Goal: Task Accomplishment & Management: Complete application form

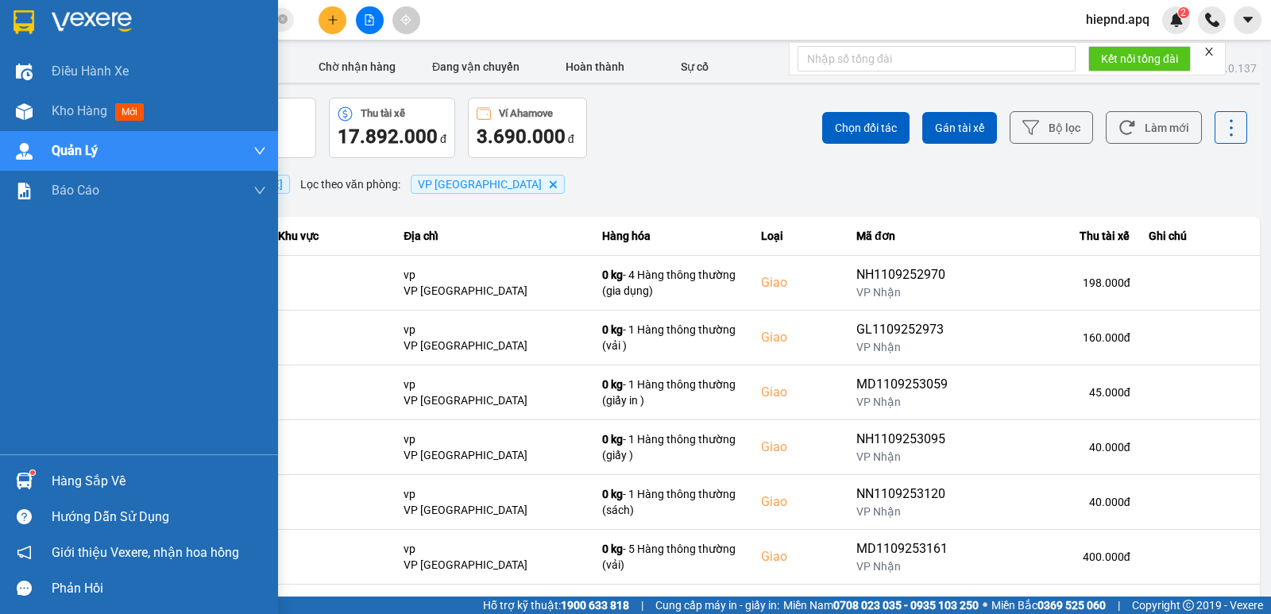
scroll to position [79, 0]
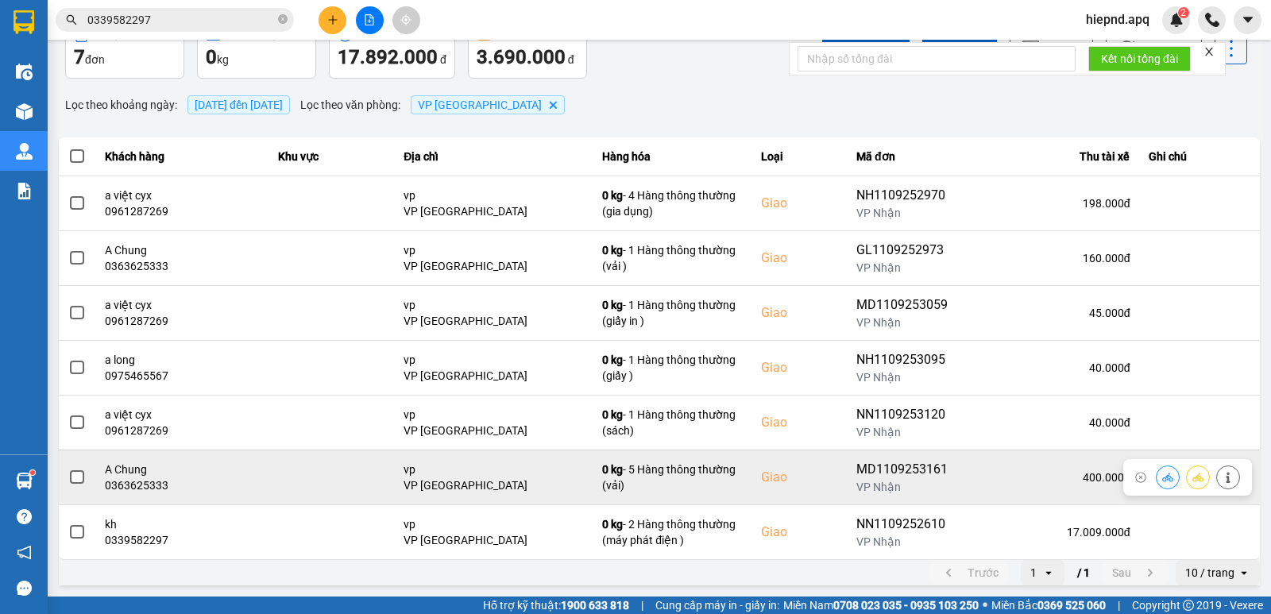
click at [1189, 485] on button at bounding box center [1198, 477] width 22 height 28
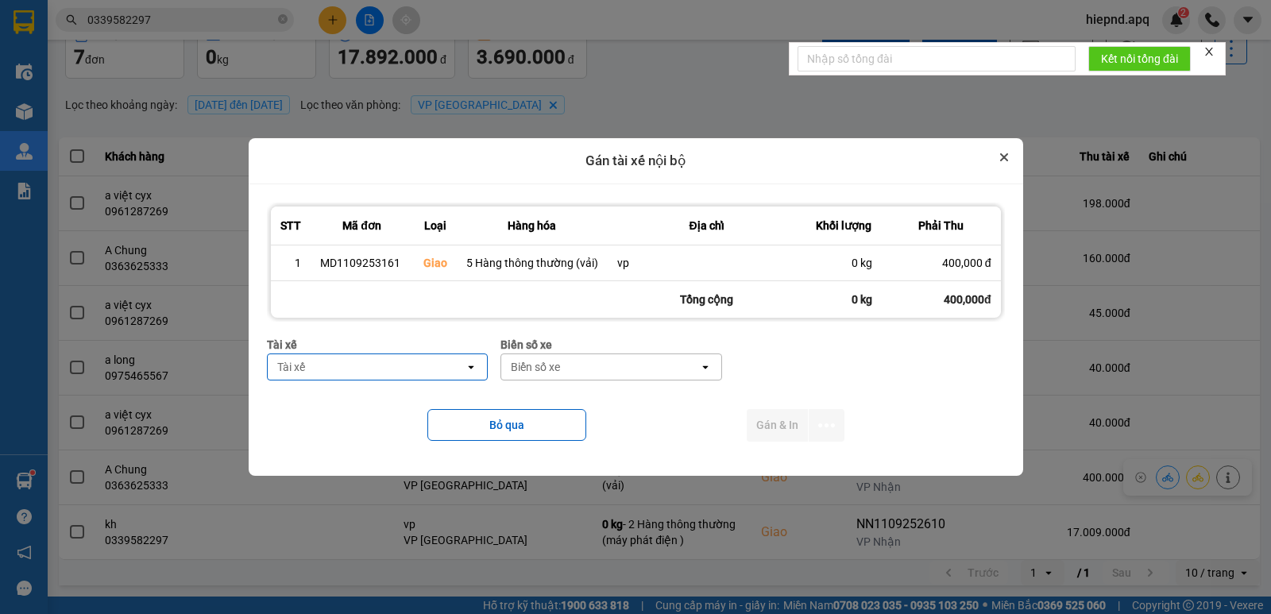
click at [1004, 159] on icon "Close" at bounding box center [1004, 157] width 6 height 6
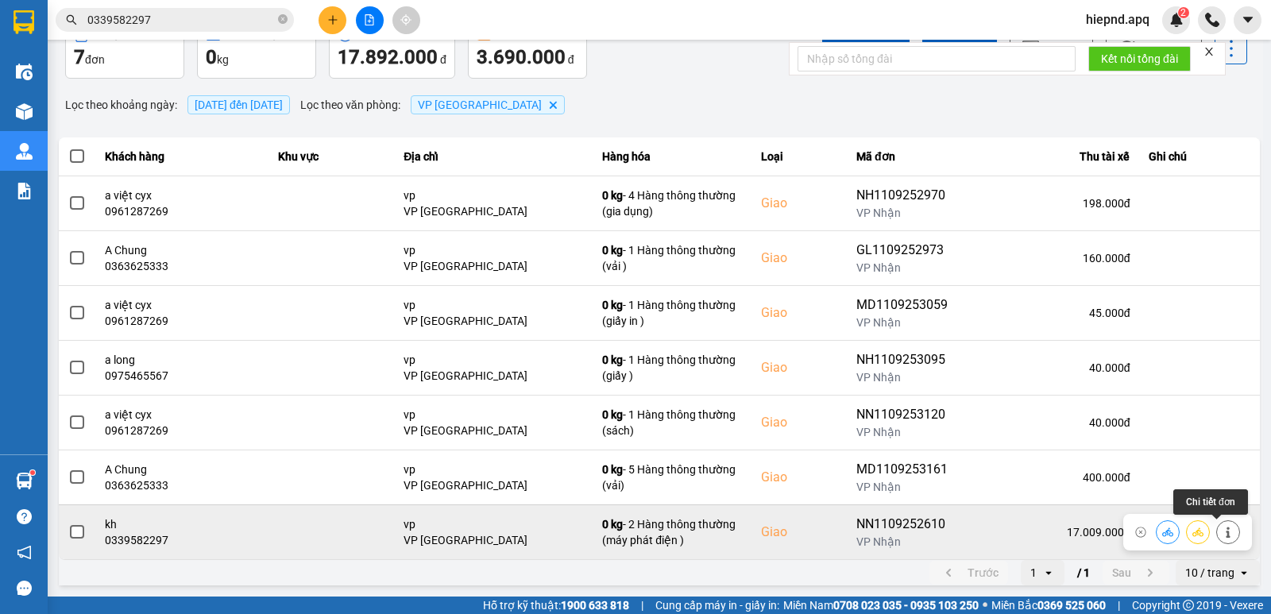
click at [1223, 527] on icon at bounding box center [1228, 532] width 11 height 11
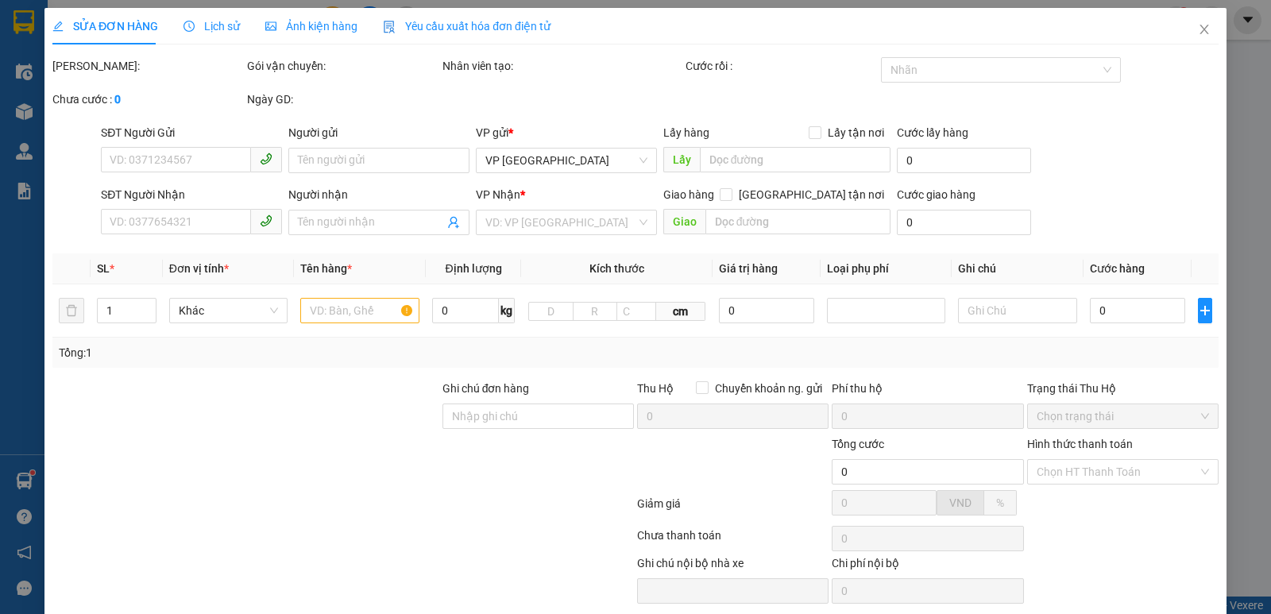
type input "0375544165"
type input "ánh"
type input "viettinbank 109890506999 [PERSON_NAME]"
type input "0339582297"
type input "kh"
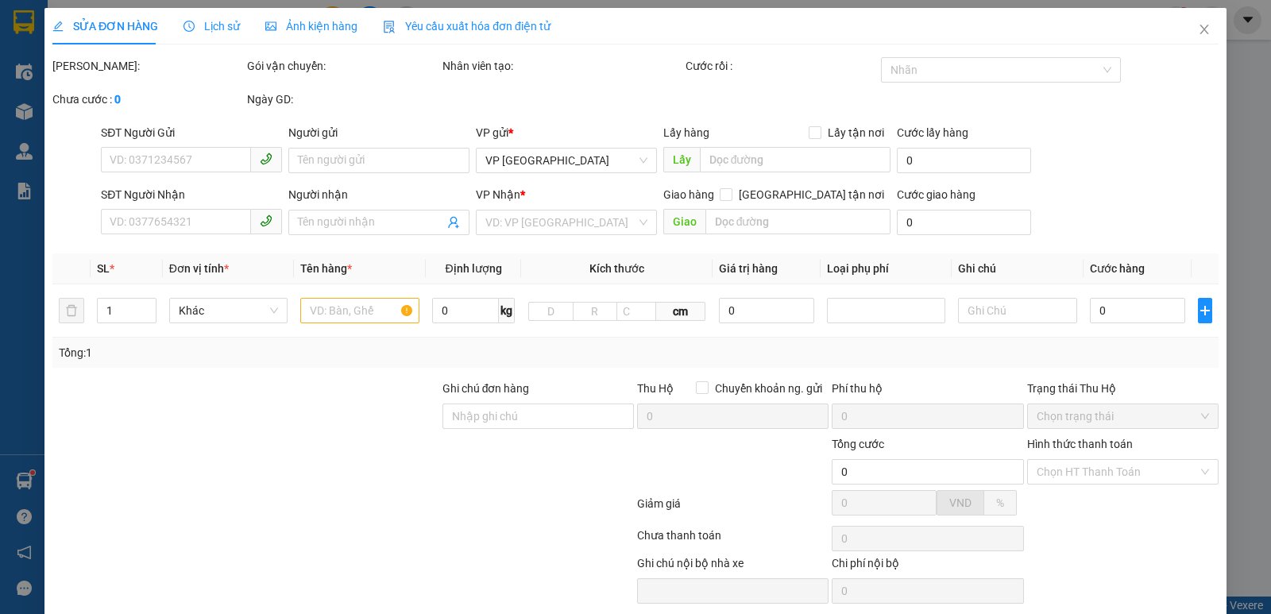
checkbox input "true"
type input "vp"
type input "400.000"
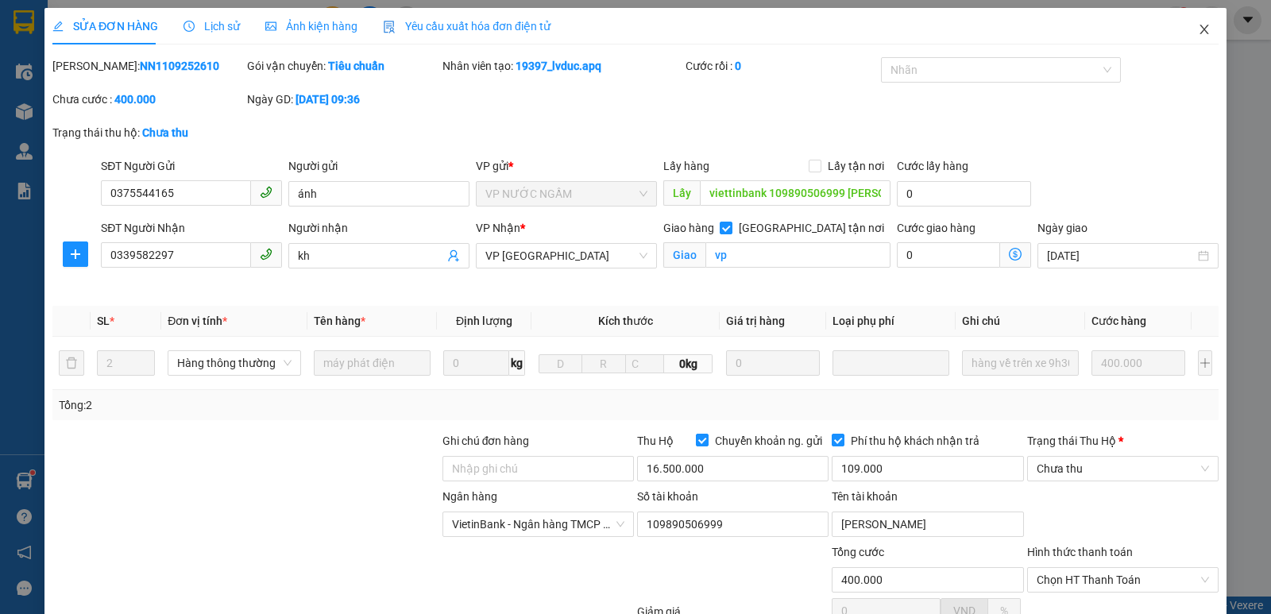
click at [1198, 29] on icon "close" at bounding box center [1204, 29] width 13 height 13
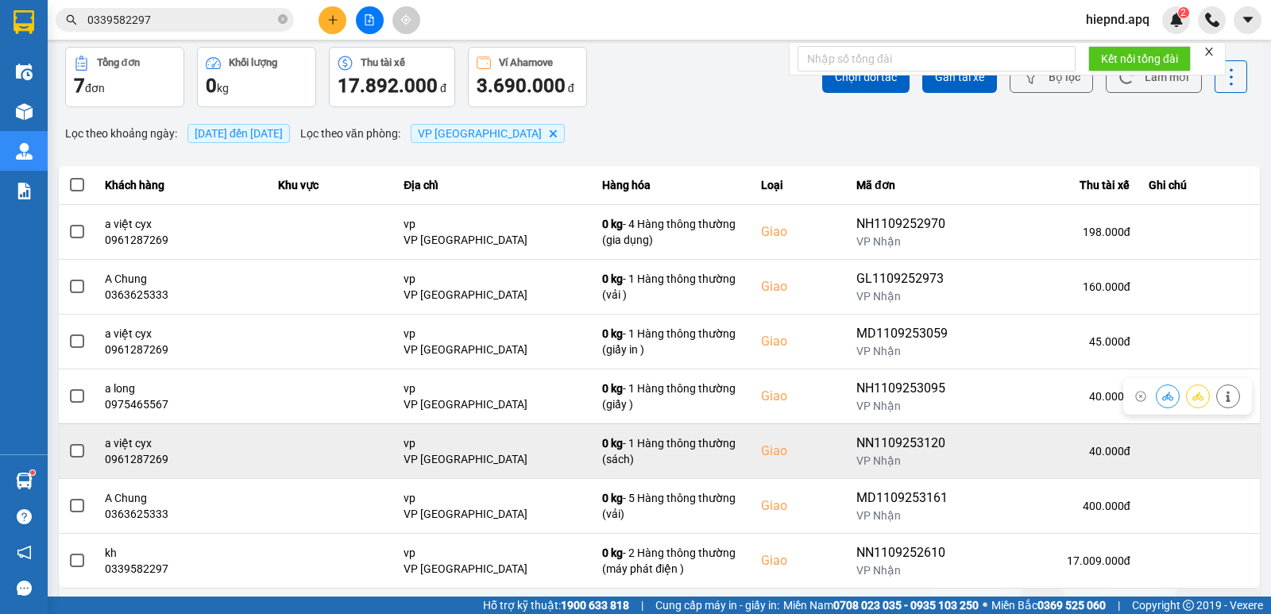
scroll to position [79, 0]
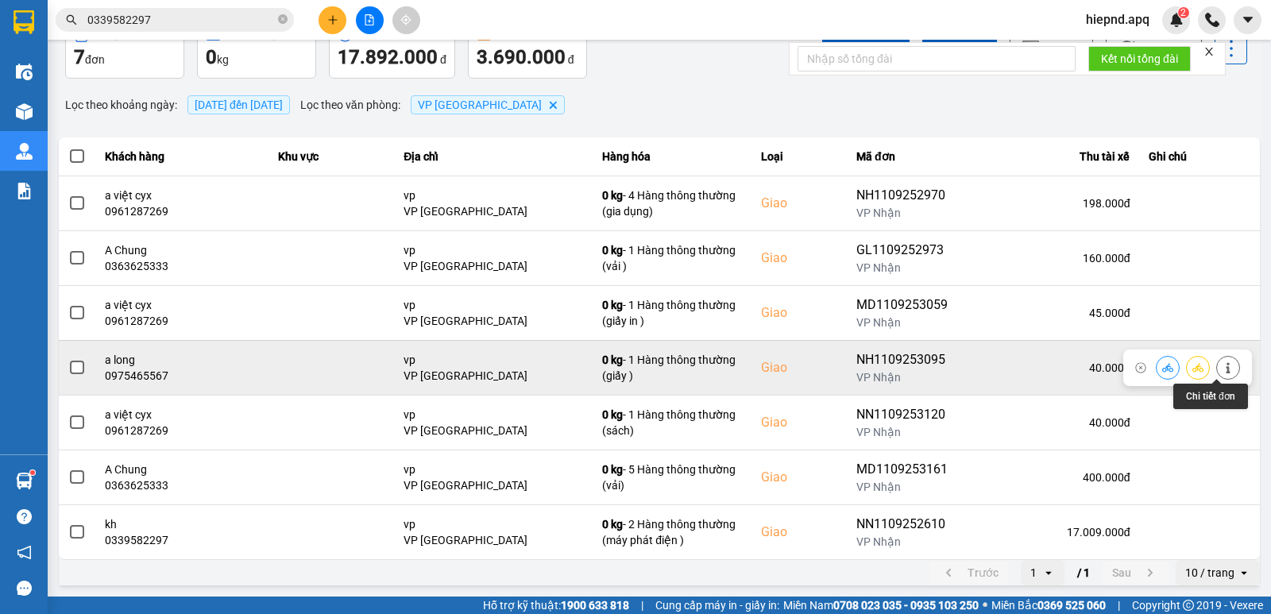
click at [1217, 374] on button at bounding box center [1228, 368] width 22 height 28
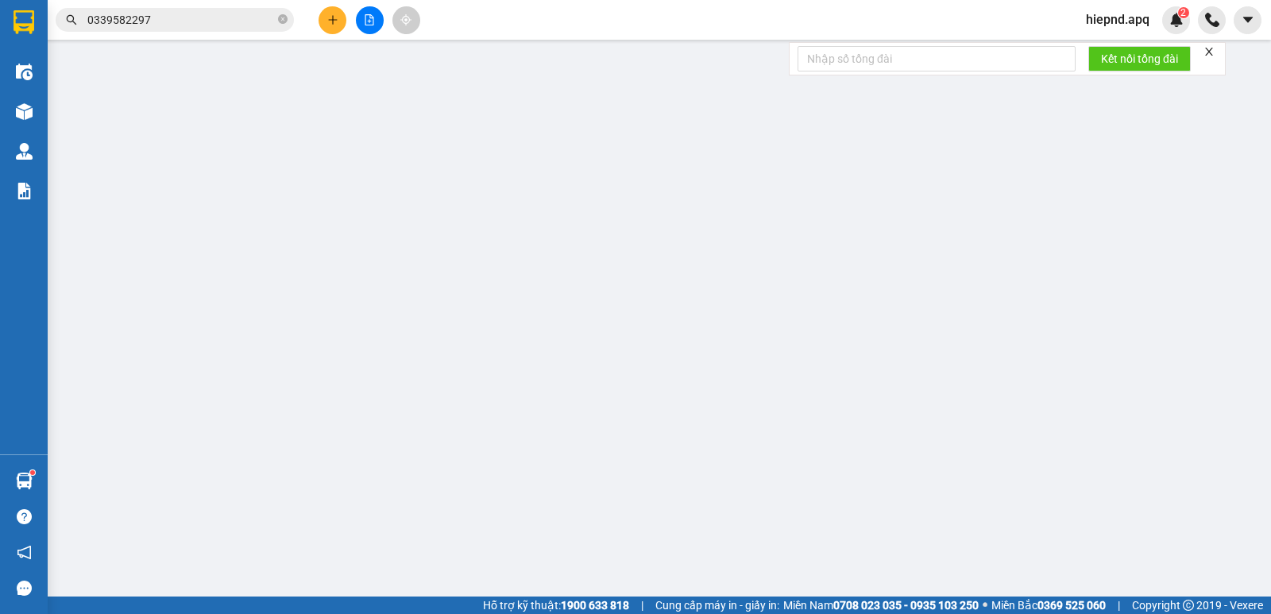
type input "0963760235"
type input "sơn"
type input "0975465567"
type input "a long"
checkbox input "true"
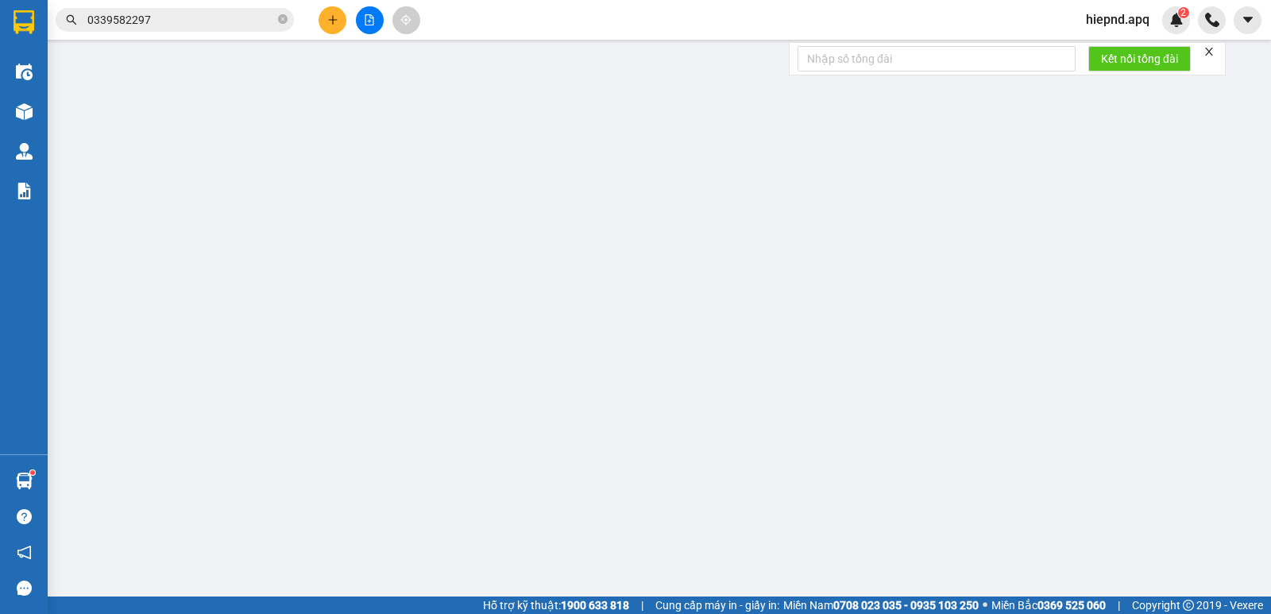
type input "vp"
type input "40.000"
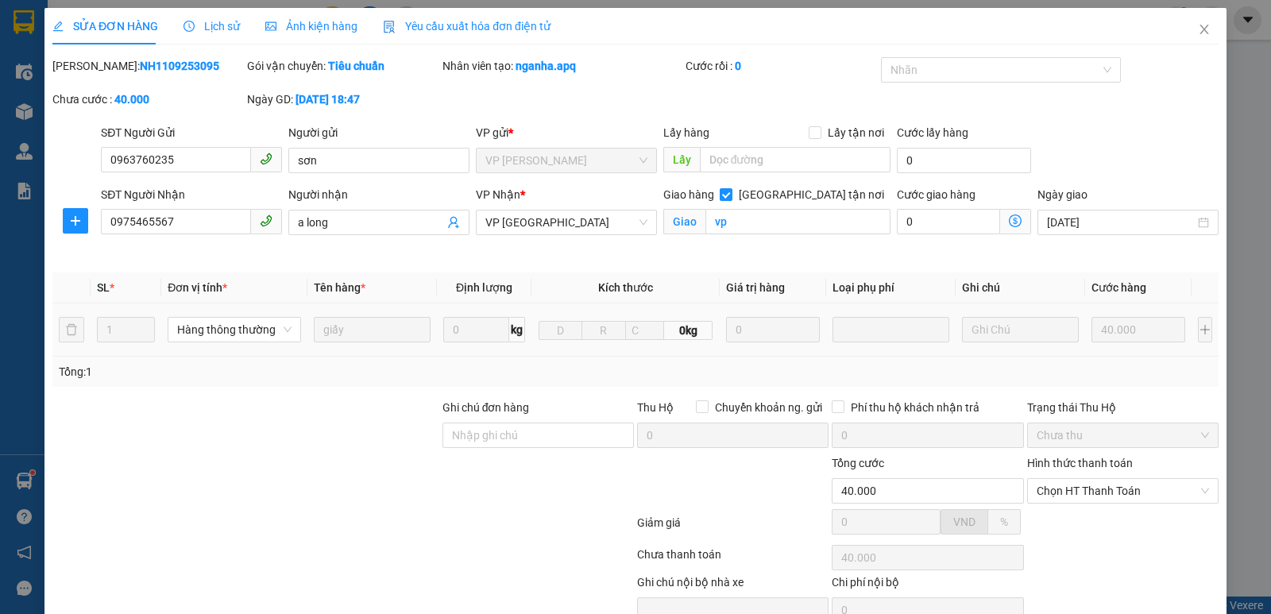
drag, startPoint x: 958, startPoint y: 355, endPoint x: 1007, endPoint y: 311, distance: 66.4
click at [972, 347] on td at bounding box center [1021, 330] width 130 height 53
click at [1118, 494] on span "Chọn HT Thanh Toán" at bounding box center [1123, 491] width 172 height 24
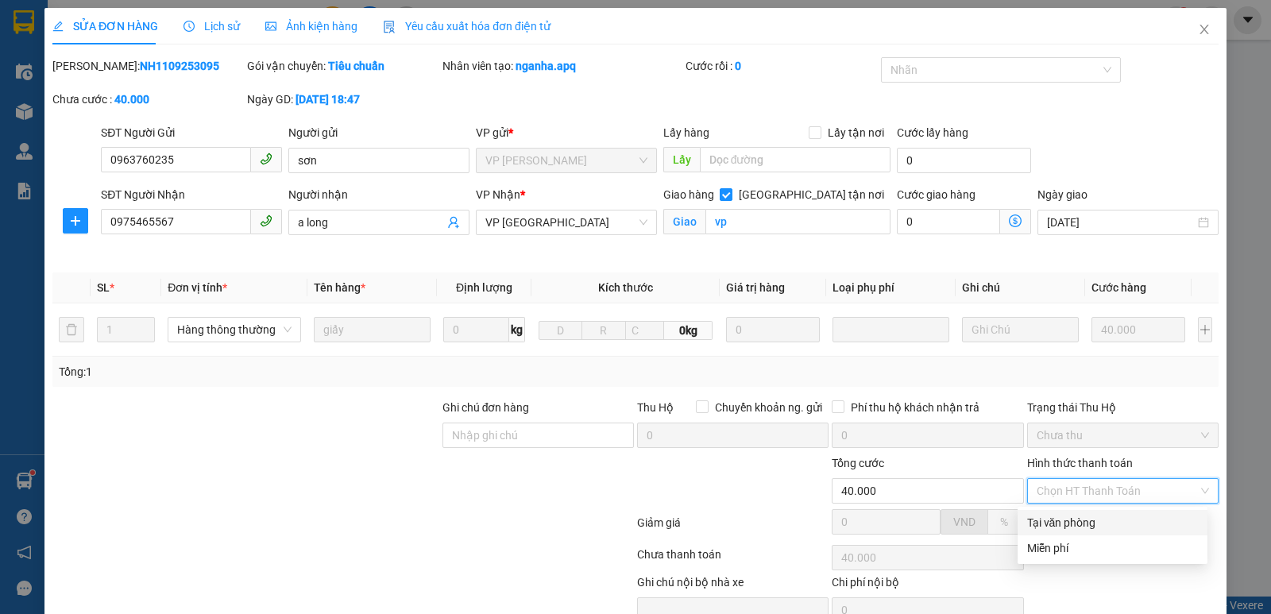
click at [1110, 517] on div "Tại văn phòng" at bounding box center [1112, 522] width 171 height 17
type input "0"
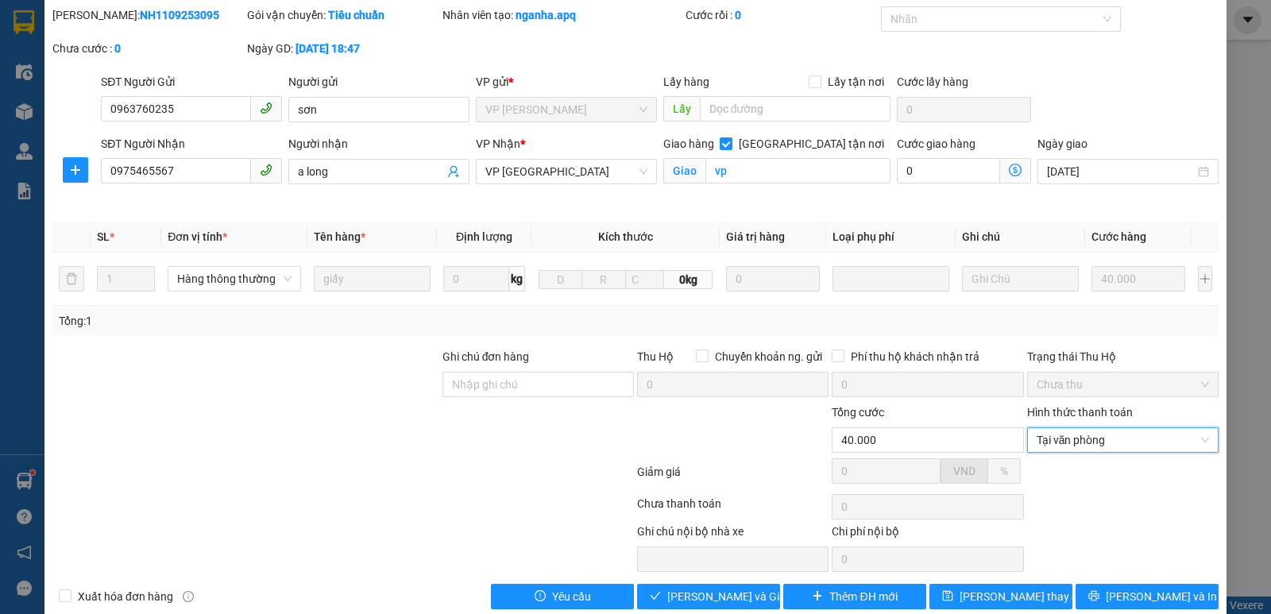
scroll to position [77, 0]
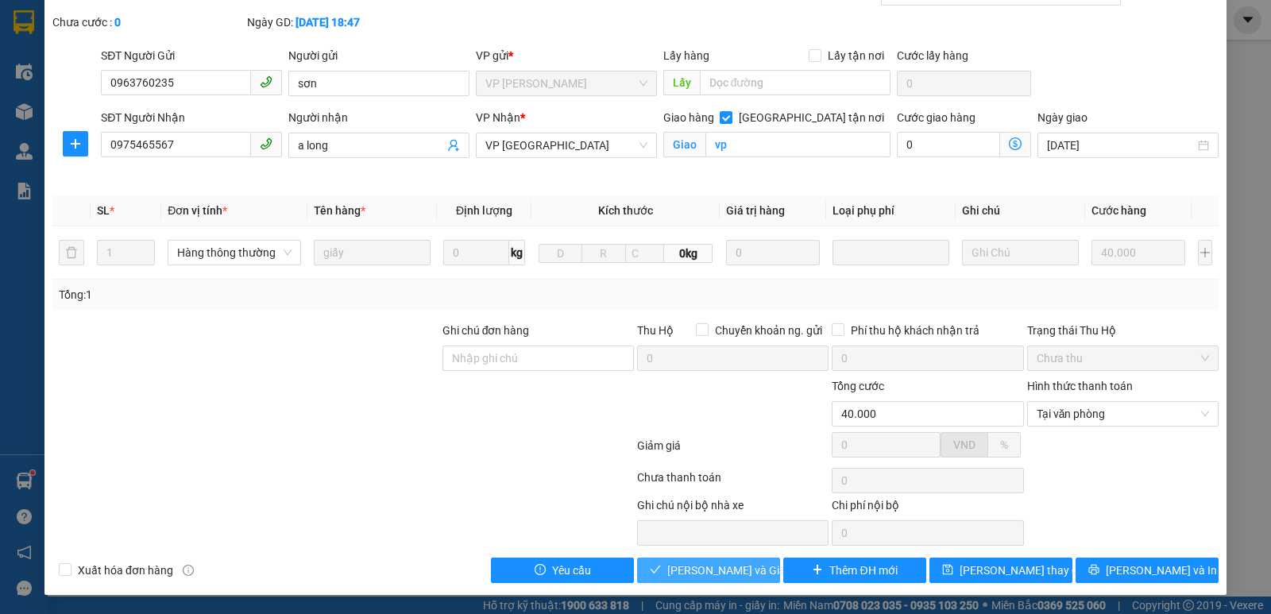
click at [745, 570] on span "[PERSON_NAME] và Giao hàng" at bounding box center [743, 570] width 153 height 17
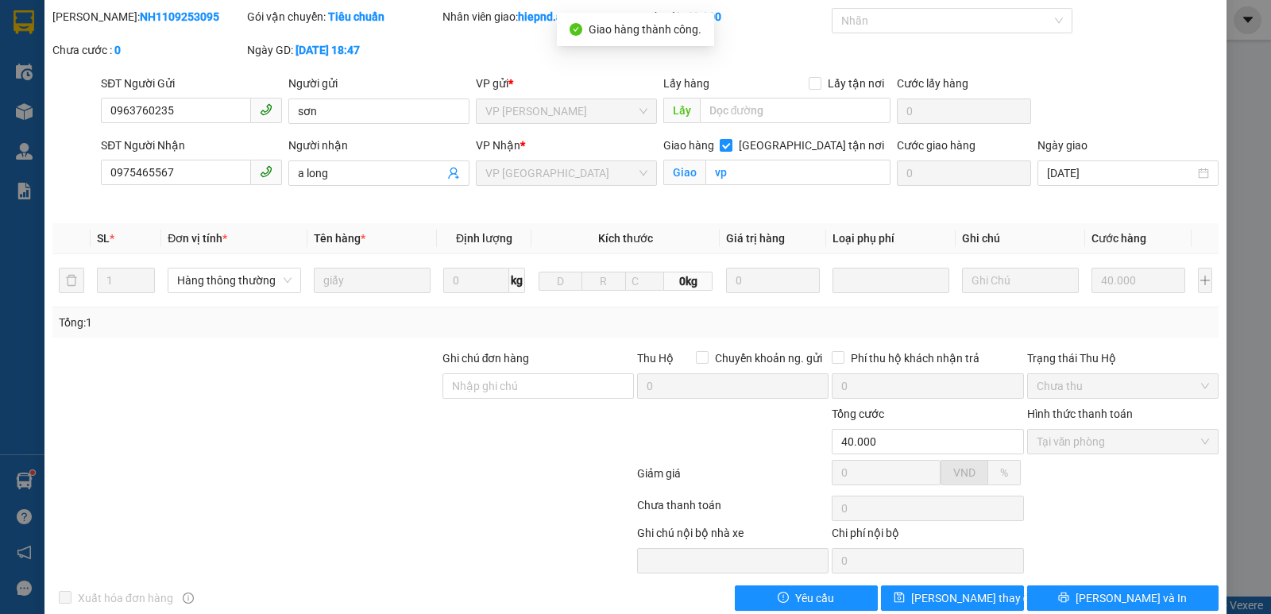
scroll to position [0, 0]
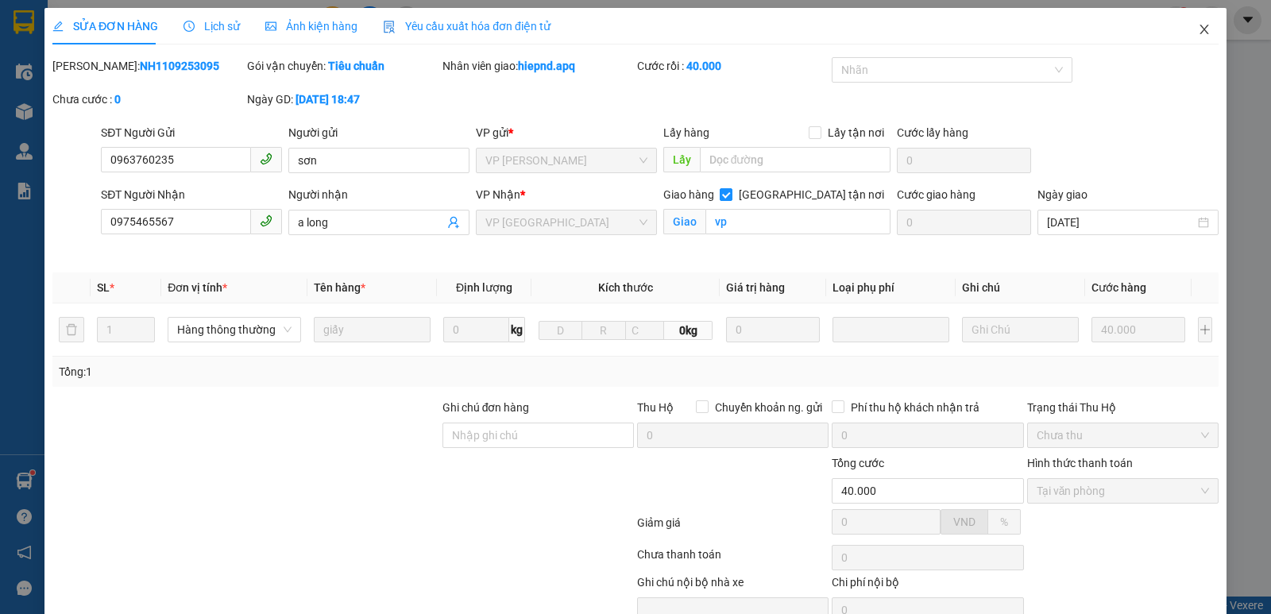
click at [1198, 32] on icon "close" at bounding box center [1204, 29] width 13 height 13
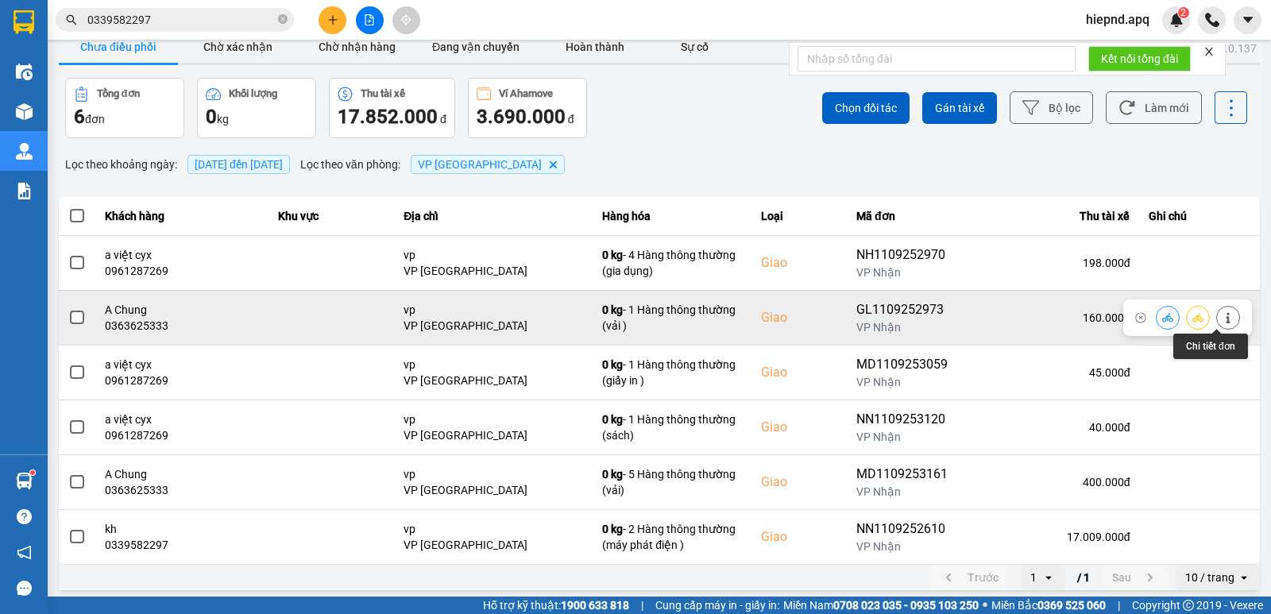
scroll to position [25, 0]
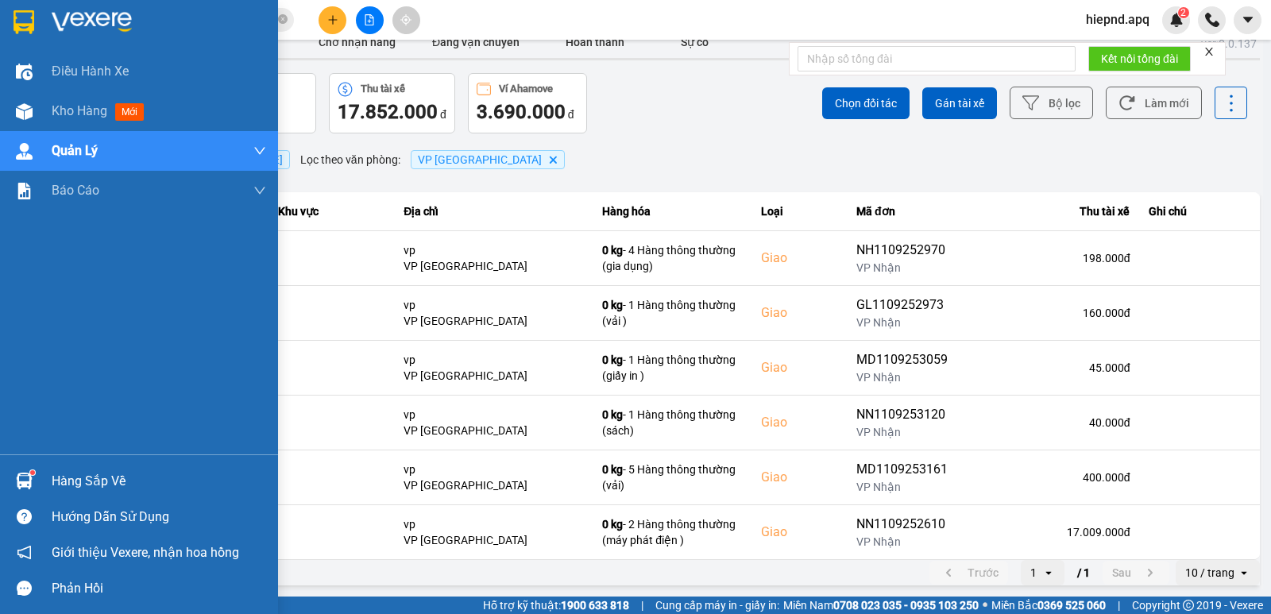
click at [79, 485] on div "Hàng sắp về" at bounding box center [159, 482] width 215 height 24
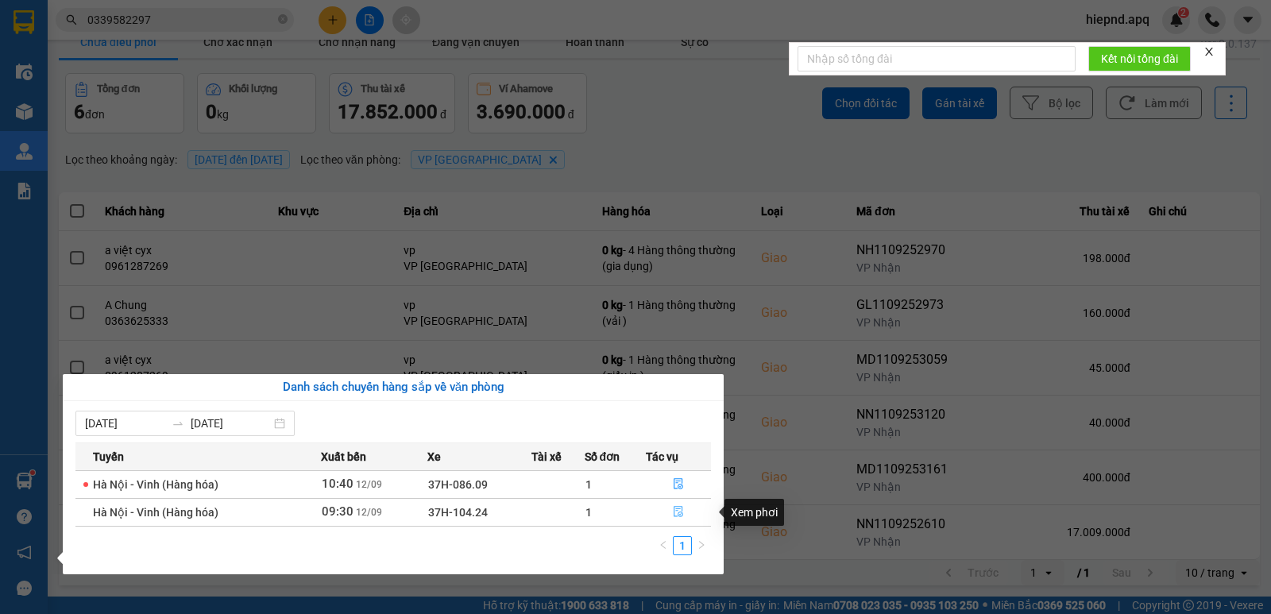
click at [674, 509] on icon "file-done" at bounding box center [678, 511] width 11 height 11
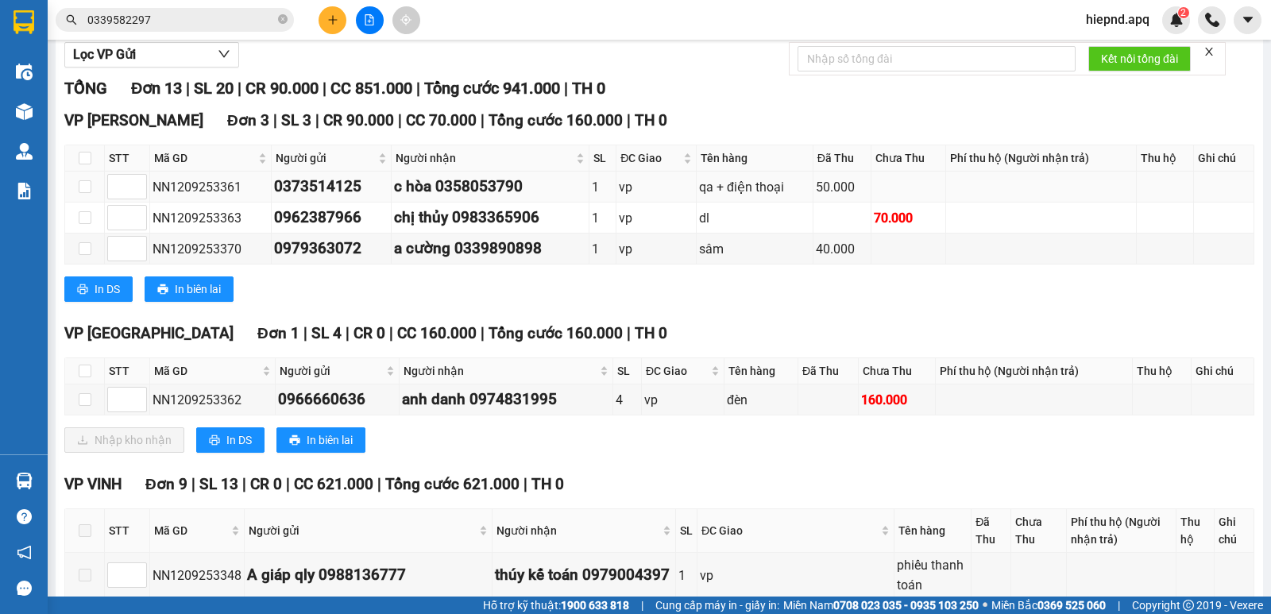
scroll to position [238, 0]
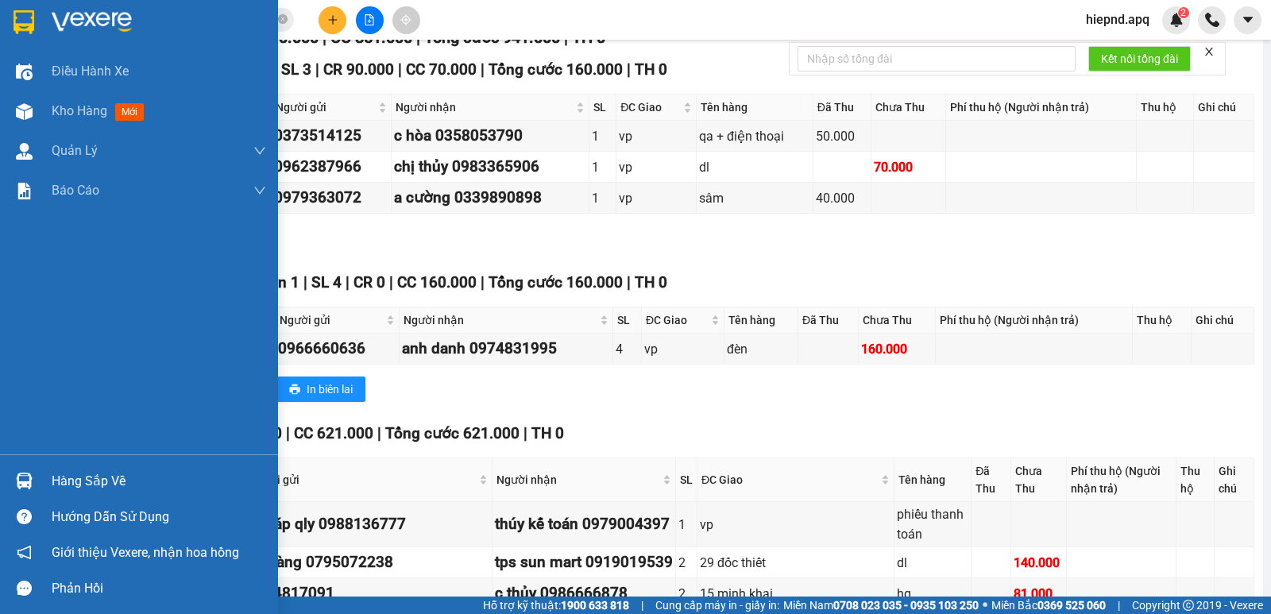
click at [83, 486] on div "Hàng sắp về" at bounding box center [159, 482] width 215 height 24
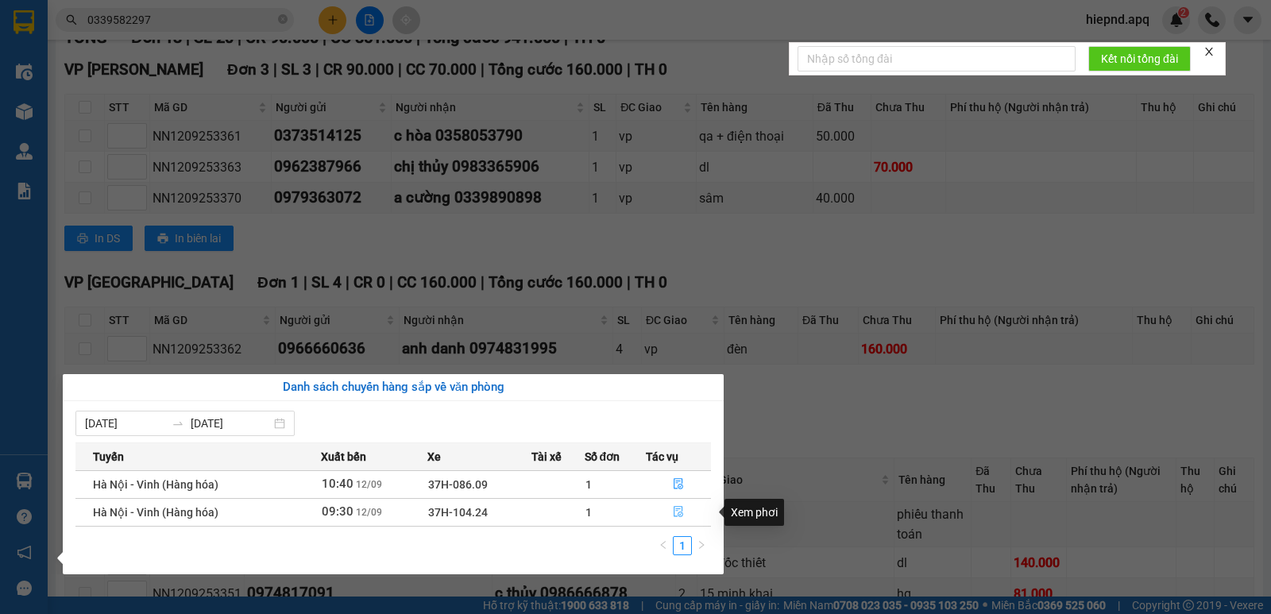
click at [679, 508] on icon "file-done" at bounding box center [678, 511] width 11 height 11
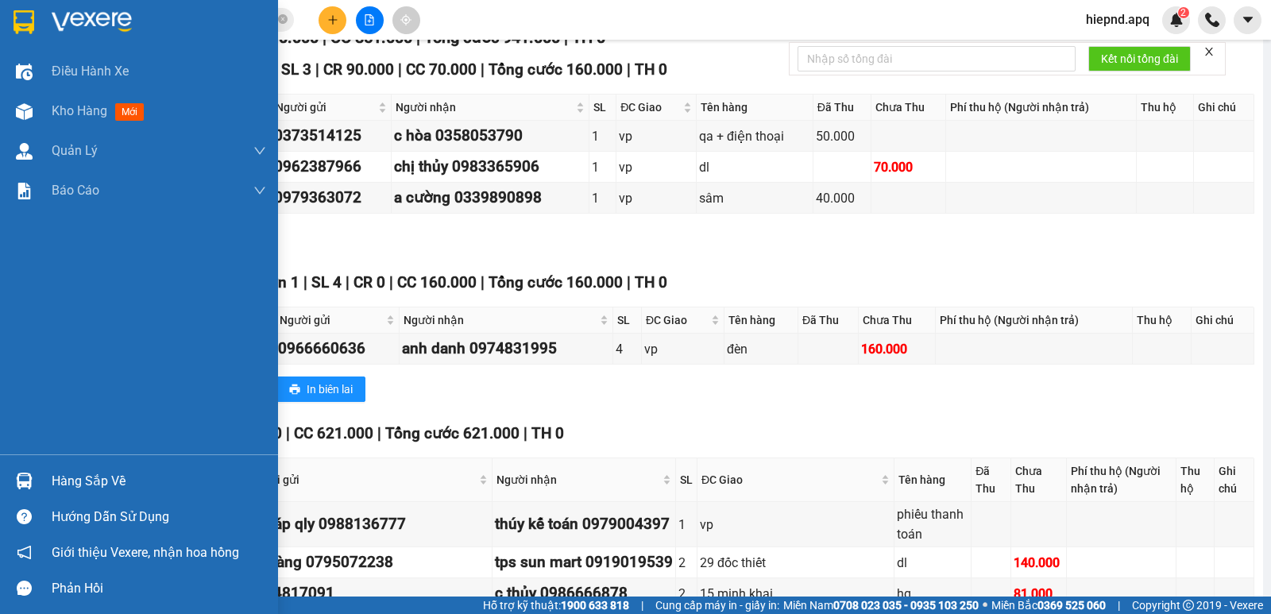
click at [66, 482] on div "Hàng sắp về" at bounding box center [159, 482] width 215 height 24
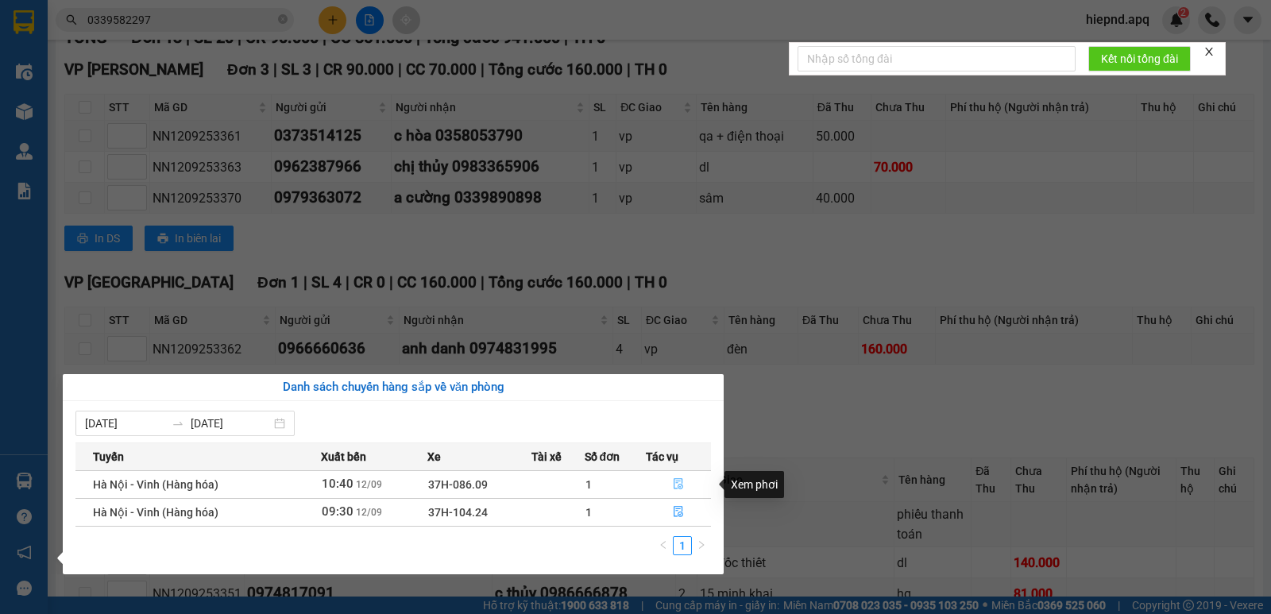
click at [675, 481] on icon "file-done" at bounding box center [679, 484] width 10 height 11
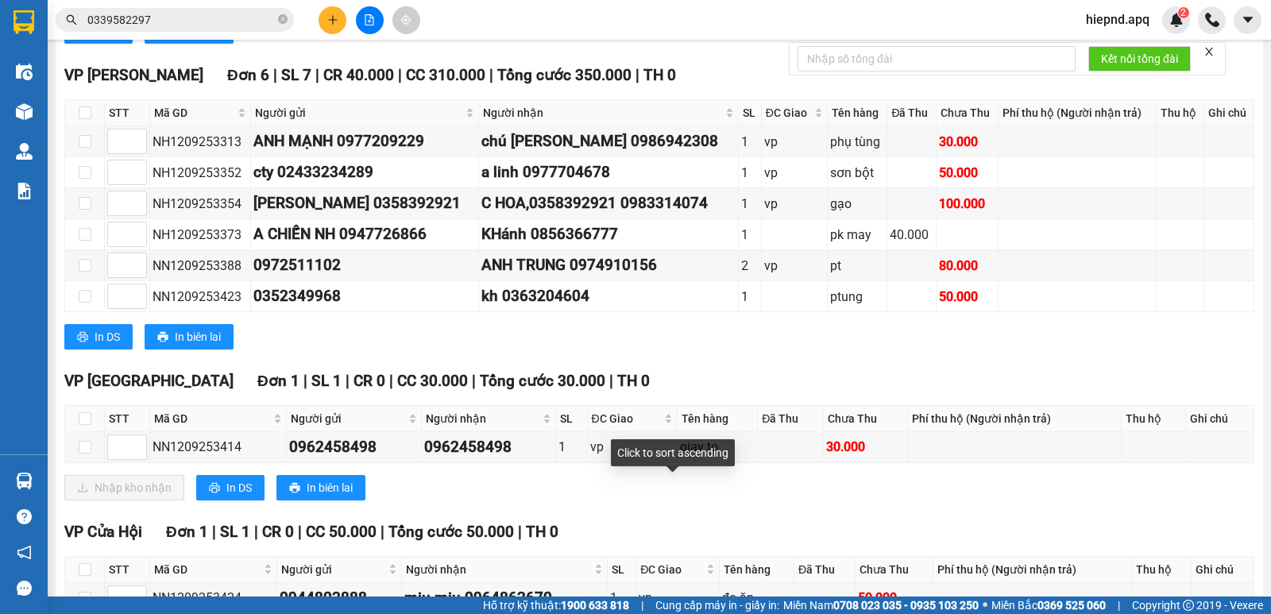
scroll to position [477, 0]
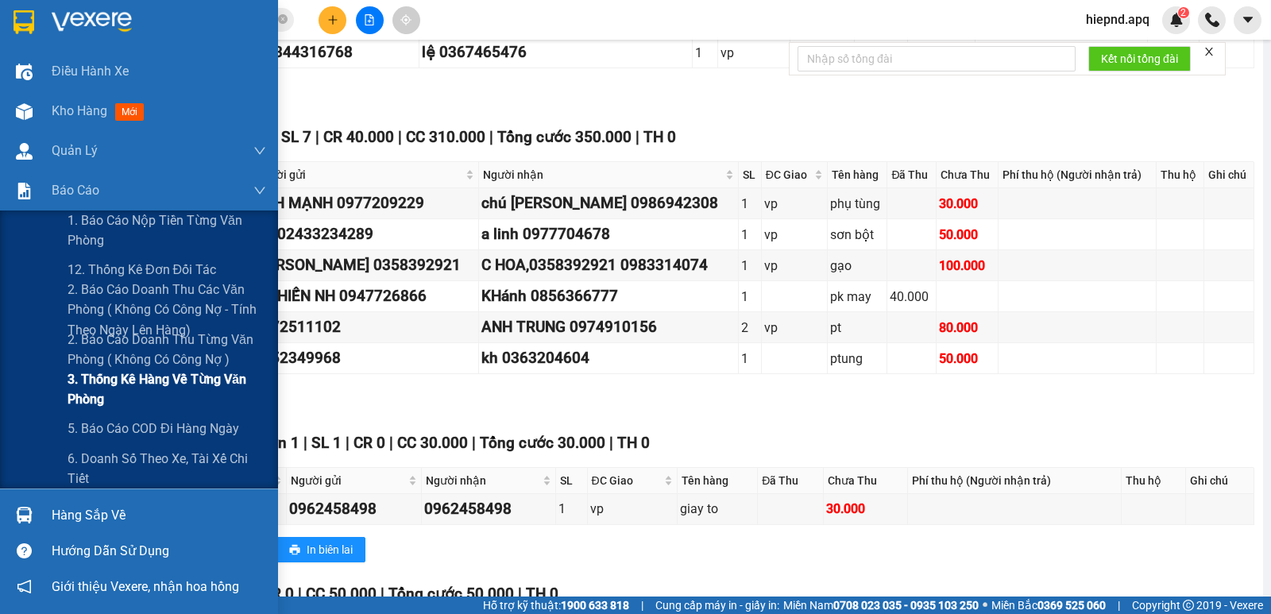
click at [145, 383] on span "3. Thống kê hàng về từng văn phòng" at bounding box center [167, 389] width 199 height 40
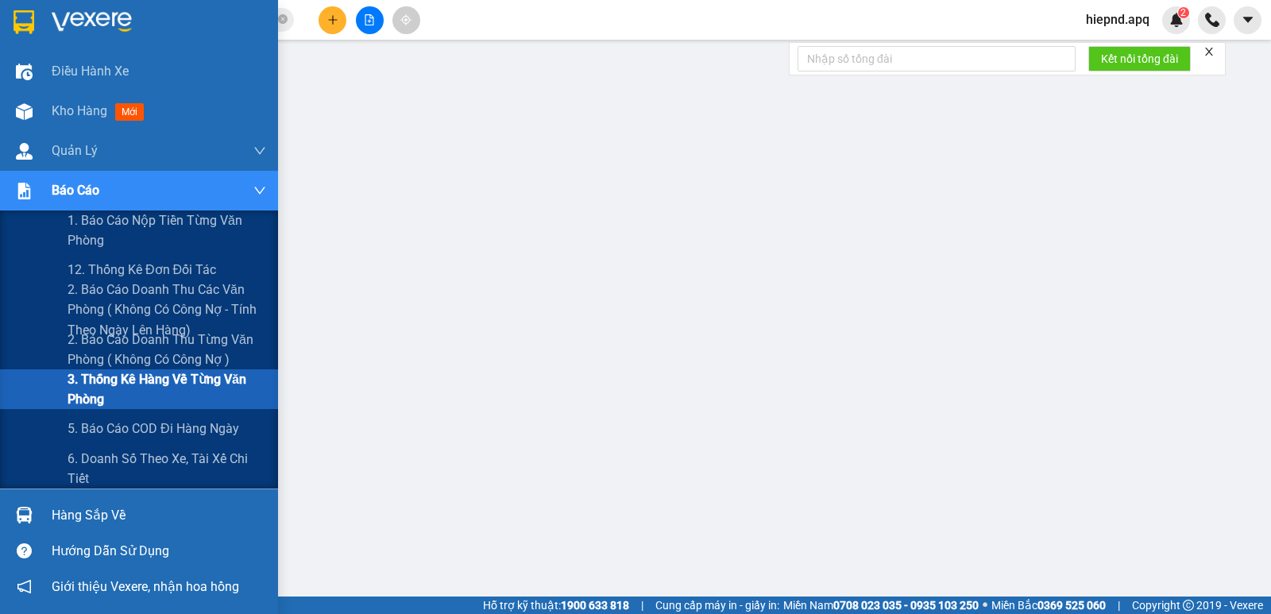
scroll to position [174, 0]
click at [168, 389] on span "3. Thống kê hàng về từng văn phòng" at bounding box center [167, 389] width 199 height 40
click at [170, 383] on span "3. Thống kê hàng về từng văn phòng" at bounding box center [167, 389] width 199 height 40
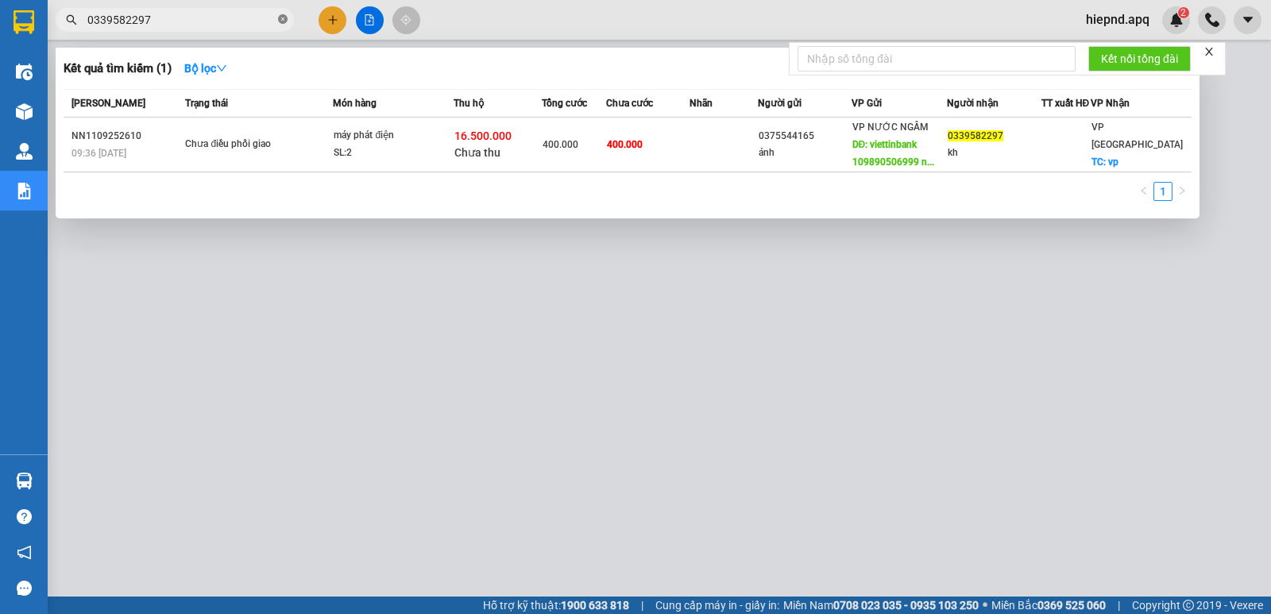
click at [284, 21] on icon "close-circle" at bounding box center [283, 19] width 10 height 10
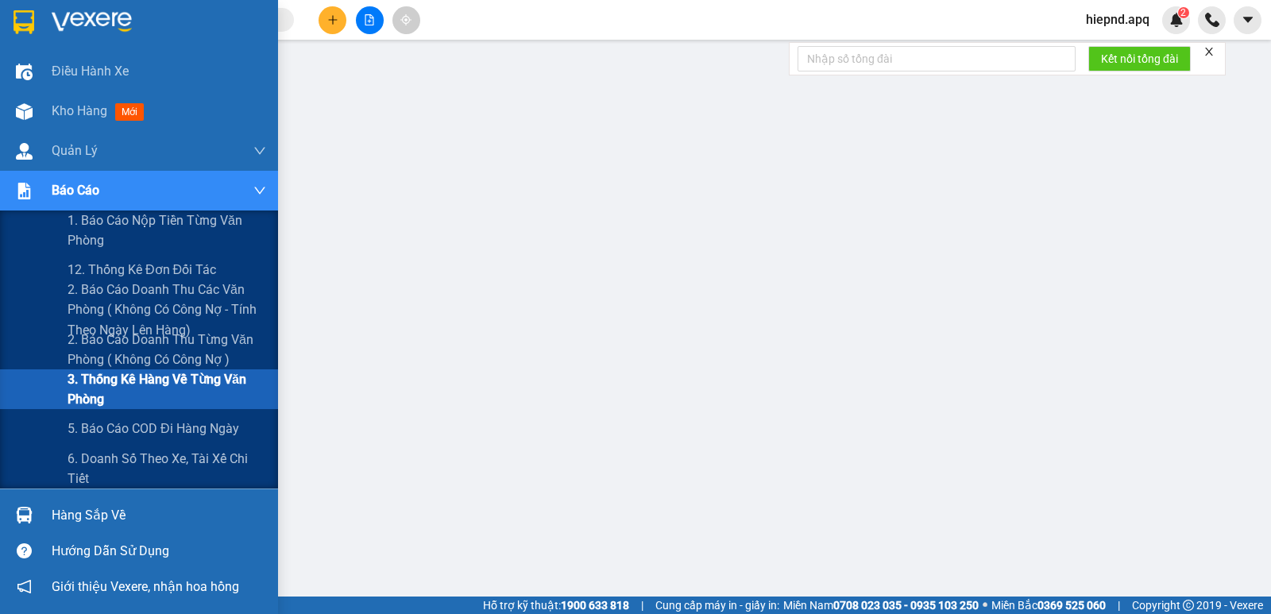
click at [194, 389] on span "3. Thống kê hàng về từng văn phòng" at bounding box center [167, 389] width 199 height 40
click at [197, 379] on span "3. Thống kê hàng về từng văn phòng" at bounding box center [167, 389] width 199 height 40
click at [169, 342] on span "2. Báo cáo doanh thu từng văn phòng ( không có công nợ )" at bounding box center [167, 350] width 199 height 40
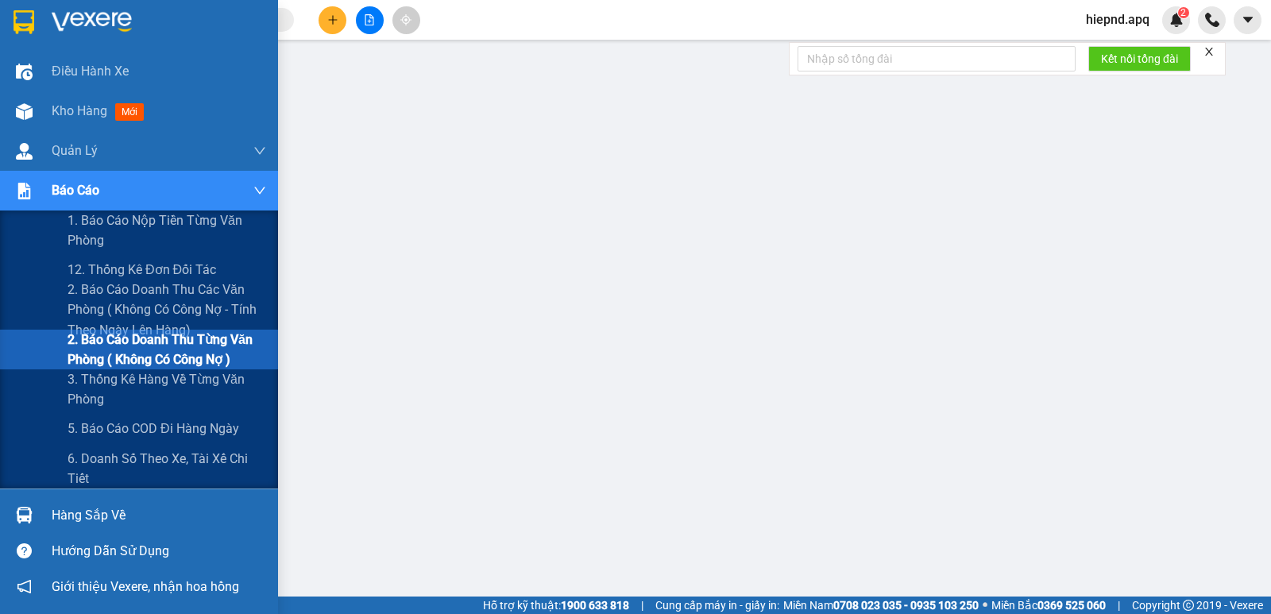
scroll to position [174, 0]
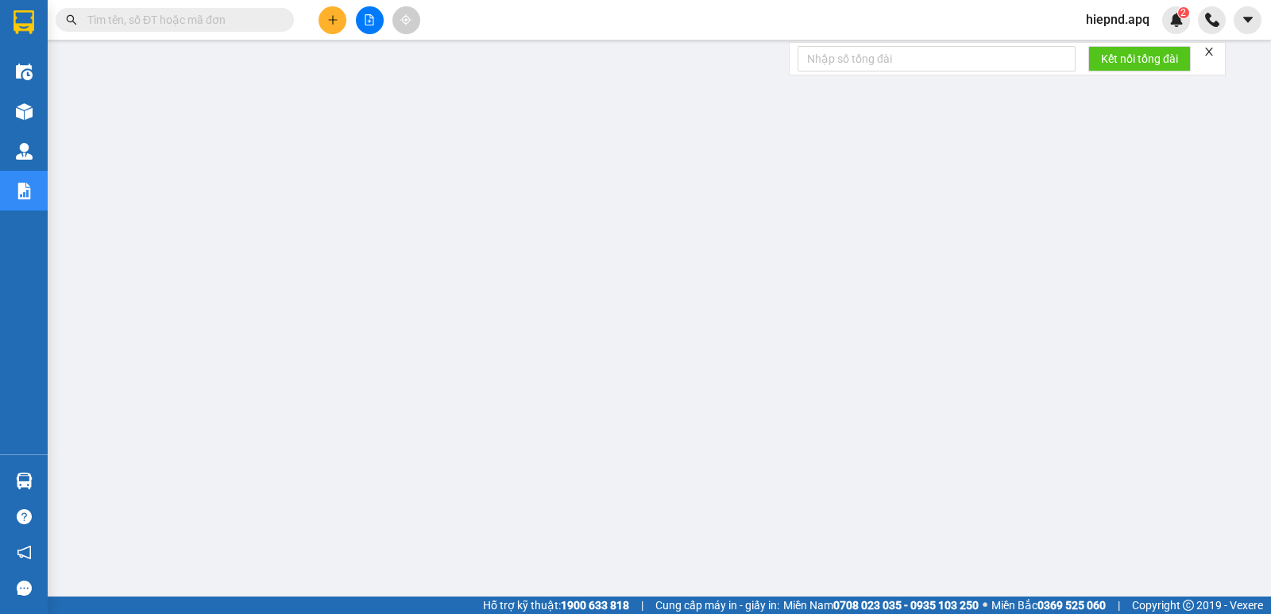
click at [1212, 54] on icon "close" at bounding box center [1209, 51] width 11 height 11
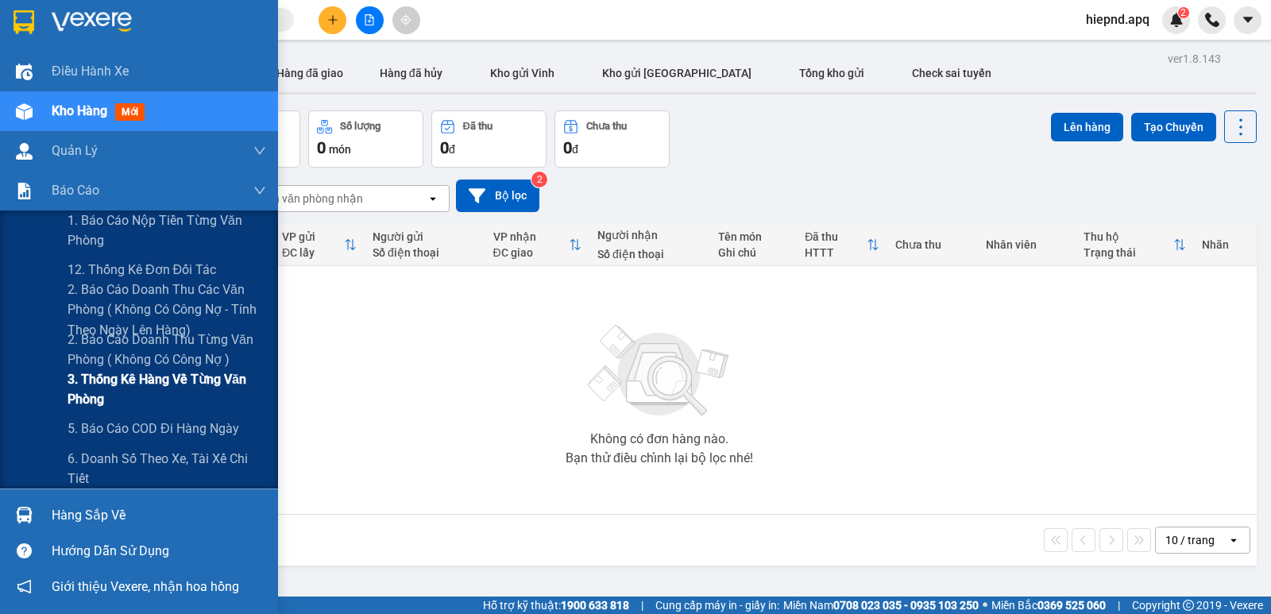
click at [133, 385] on span "3. Thống kê hàng về từng văn phòng" at bounding box center [167, 389] width 199 height 40
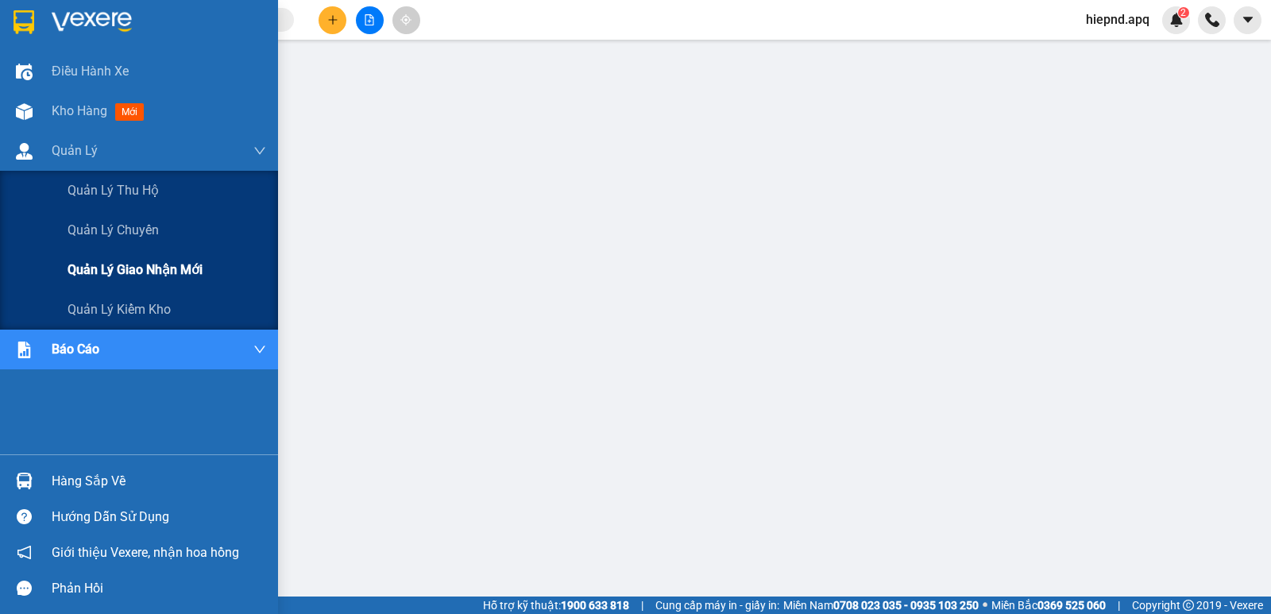
click at [129, 280] on div "Quản lý giao nhận mới" at bounding box center [167, 270] width 199 height 40
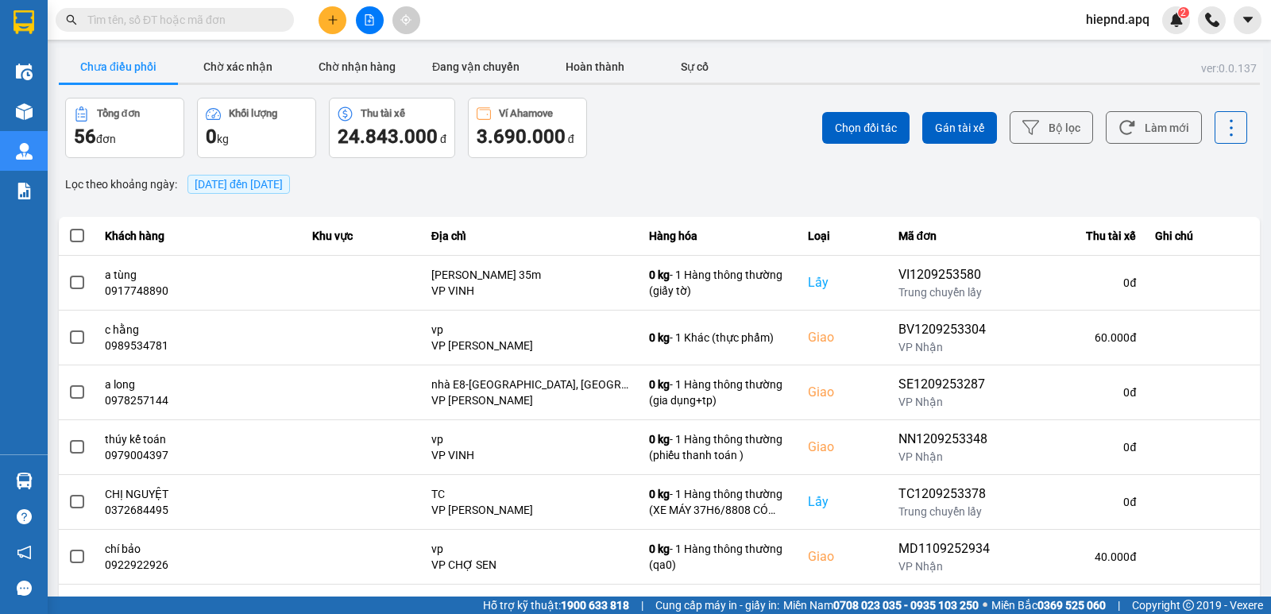
click at [283, 188] on span "[DATE] đến [DATE]" at bounding box center [239, 184] width 88 height 13
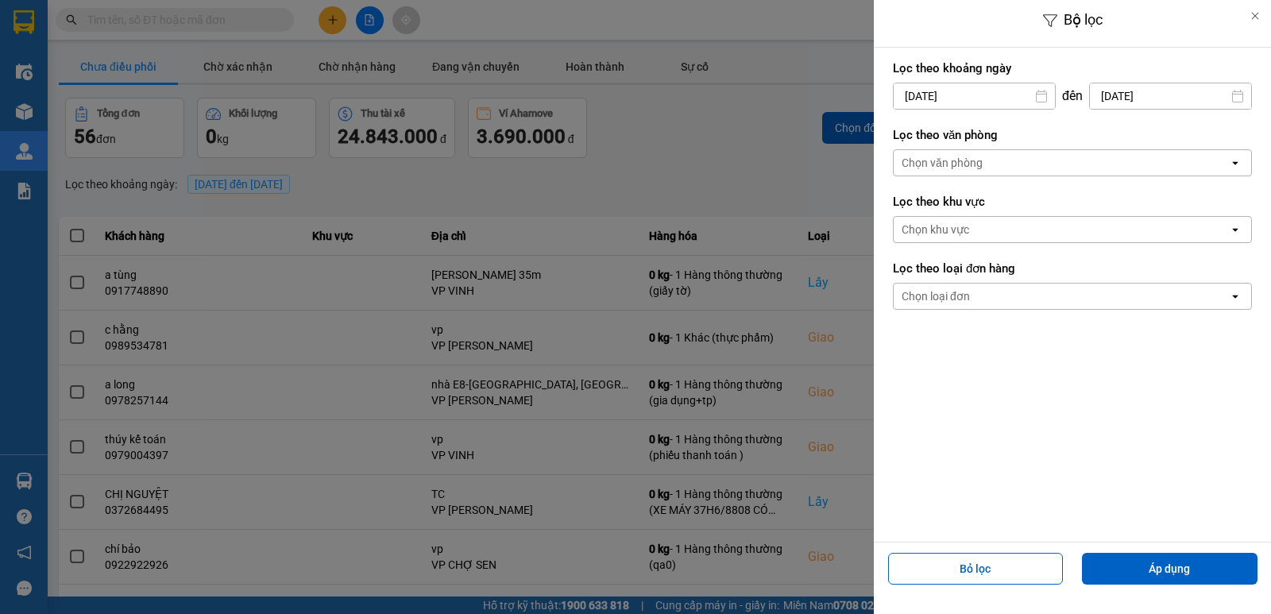
click at [988, 97] on input "[DATE]" at bounding box center [974, 95] width 161 height 25
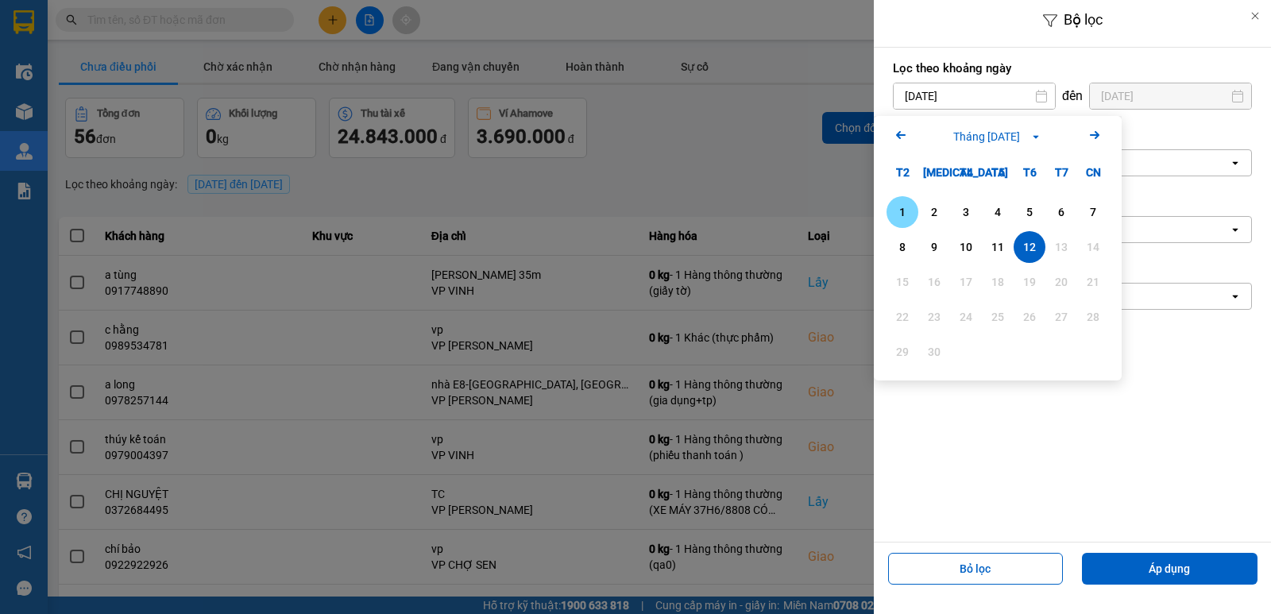
click at [903, 207] on div "1" at bounding box center [902, 212] width 22 height 19
type input "01/09/2025"
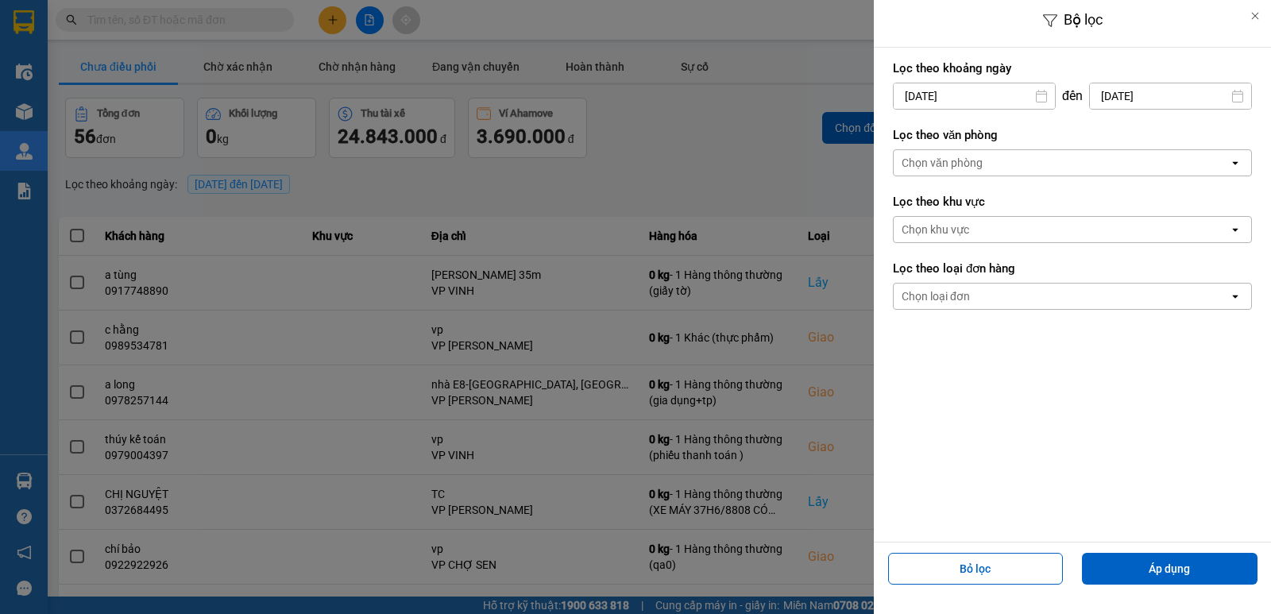
click at [988, 166] on div "Chọn văn phòng" at bounding box center [1061, 162] width 335 height 25
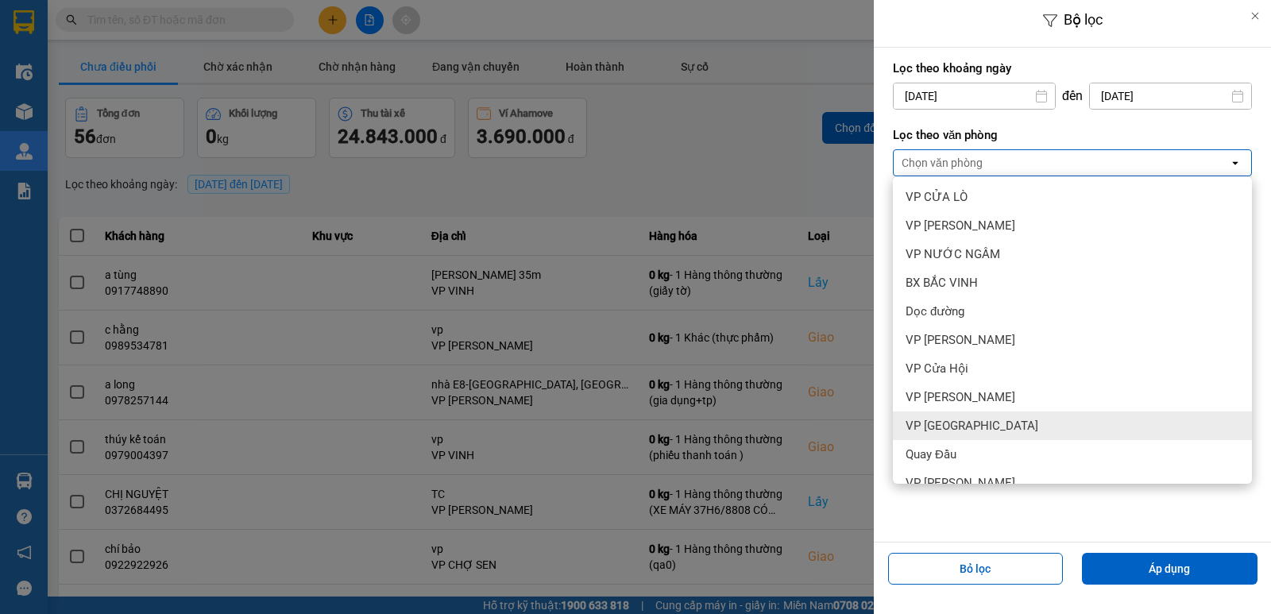
click at [1023, 434] on div "VP [GEOGRAPHIC_DATA]" at bounding box center [1072, 426] width 359 height 29
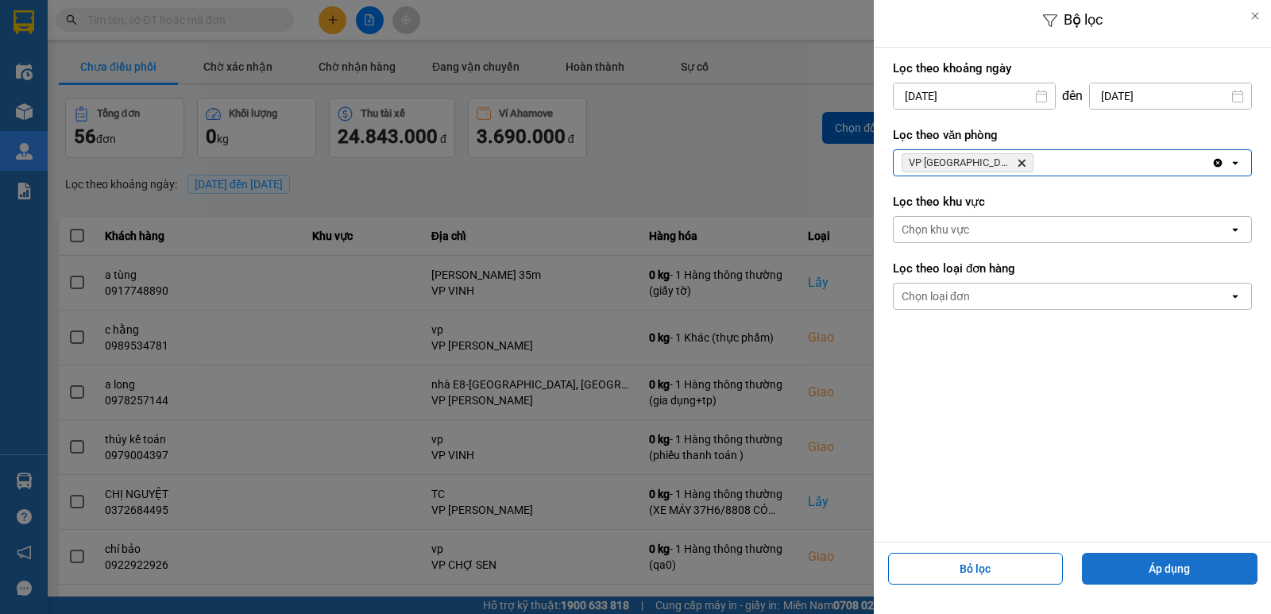
click at [1155, 564] on button "Áp dụng" at bounding box center [1170, 569] width 176 height 32
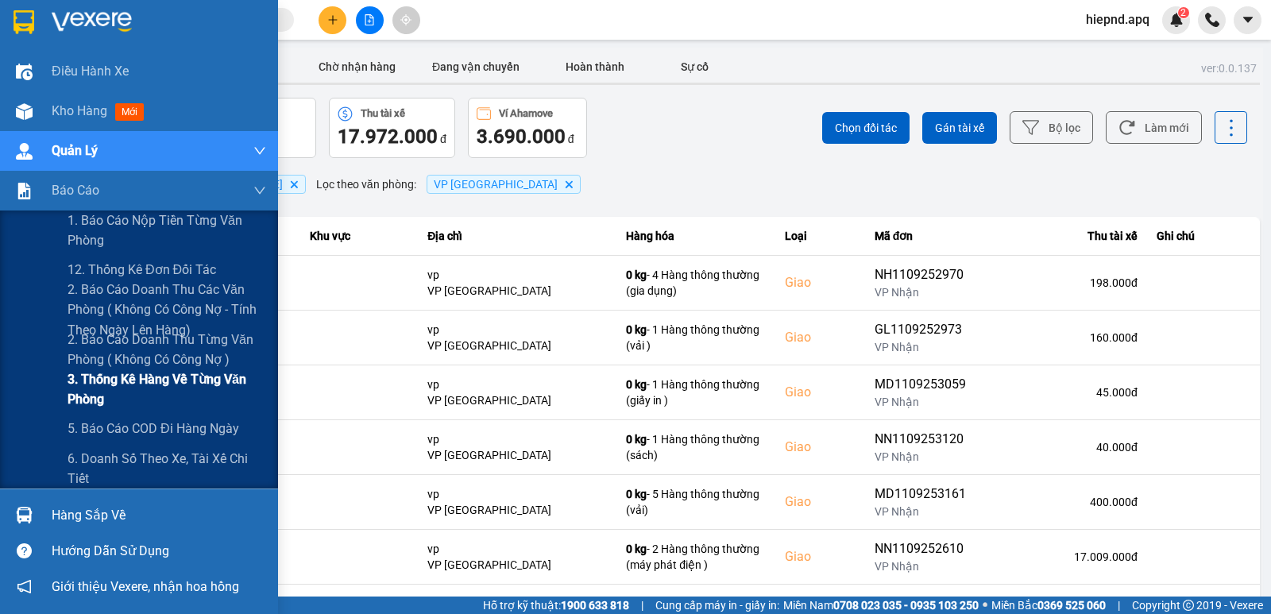
click at [146, 382] on span "3. Thống kê hàng về từng văn phòng" at bounding box center [167, 389] width 199 height 40
